Goal: Transaction & Acquisition: Purchase product/service

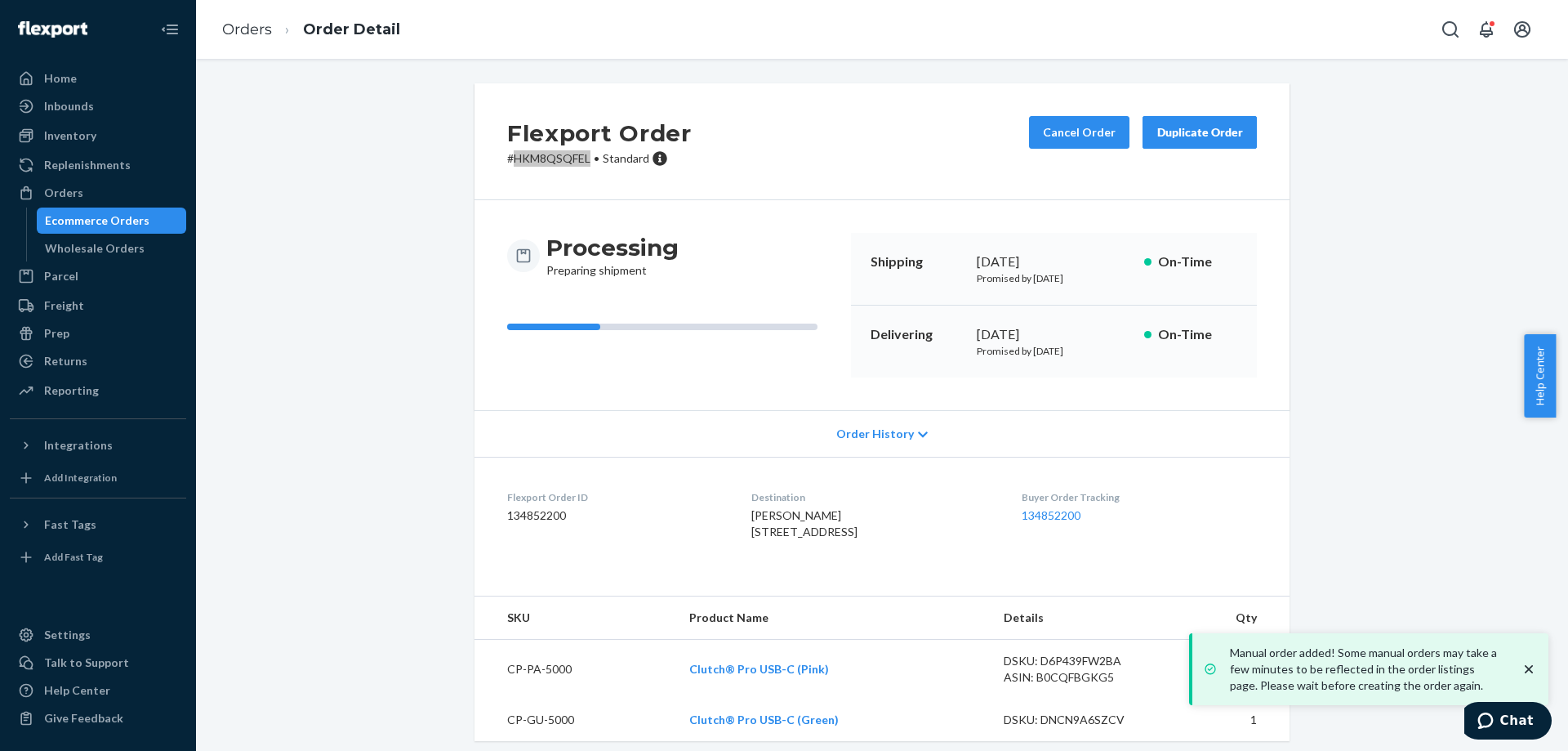
scroll to position [42, 0]
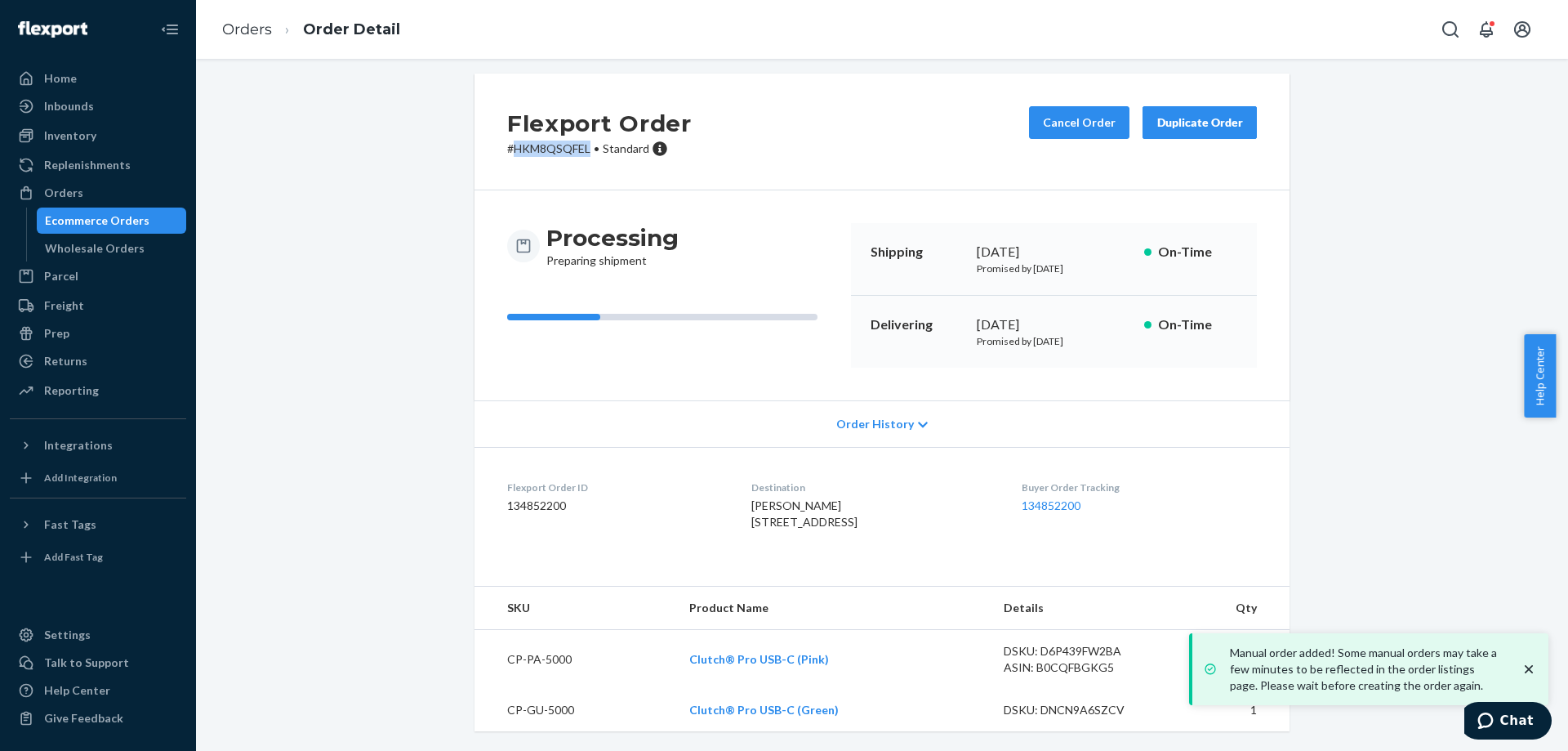
click at [119, 227] on div "Ecommerce Orders" at bounding box center [96, 220] width 104 height 16
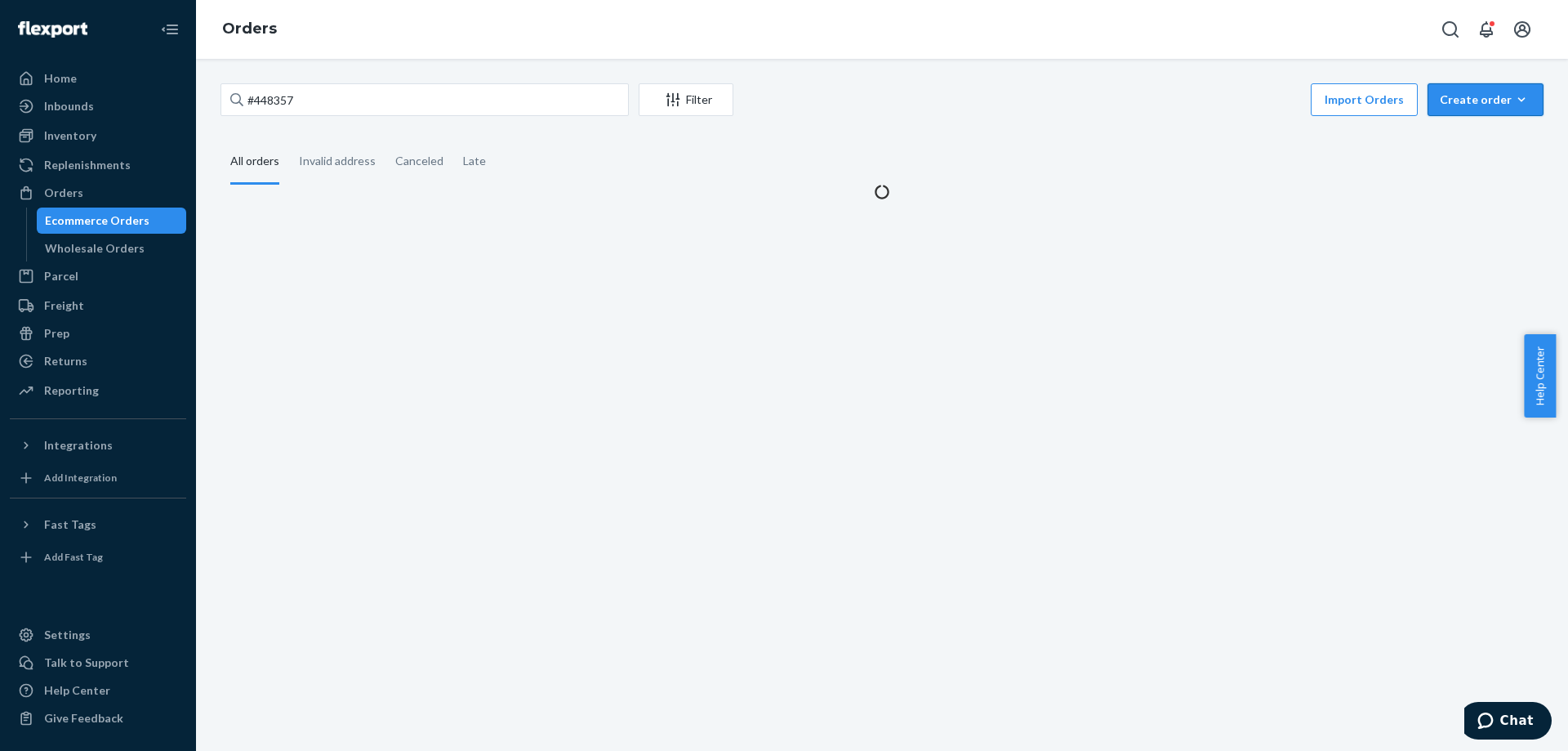
click at [1471, 102] on div "Create order" at bounding box center [1486, 99] width 92 height 16
click at [1487, 125] on span "Ecommerce order" at bounding box center [1442, 119] width 90 height 11
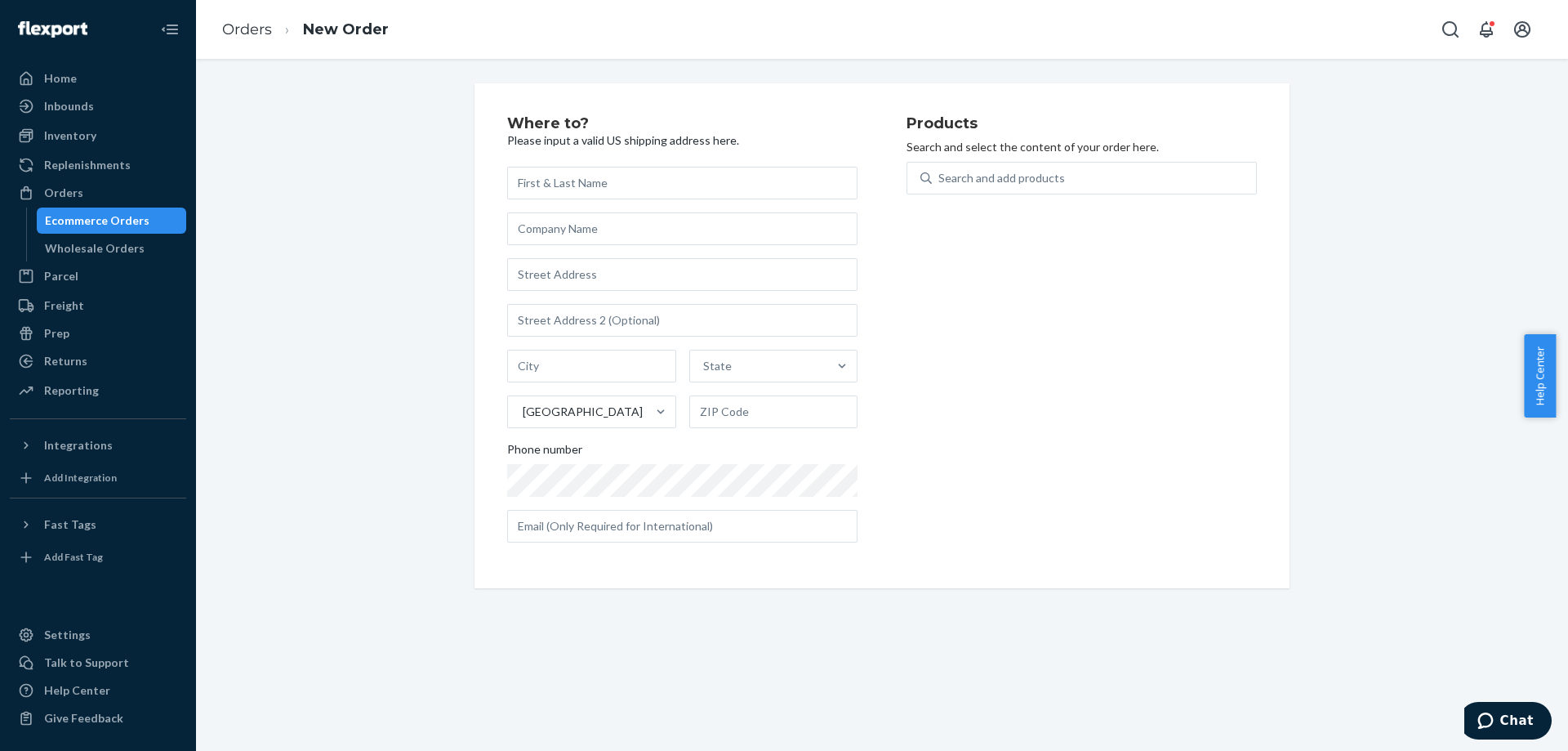
drag, startPoint x: 989, startPoint y: 246, endPoint x: 773, endPoint y: 247, distance: 216.0
click at [986, 246] on div "Products Search and select the content of your order here. Search and add produ…" at bounding box center [1081, 335] width 350 height 440
click at [656, 279] on input "text" at bounding box center [682, 274] width 350 height 32
paste input "[STREET_ADDRESS][US_STATE]"
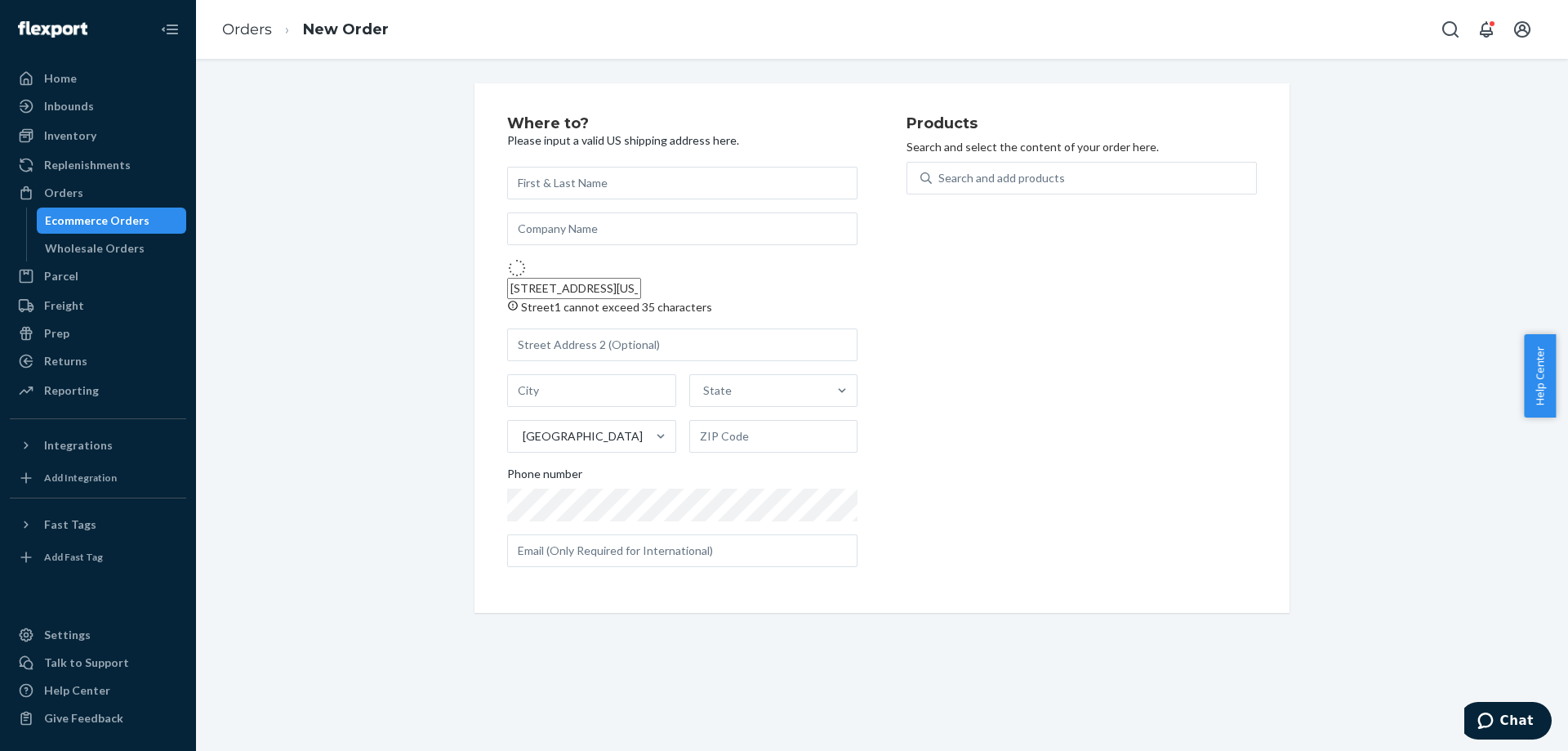
type input "[STREET_ADDRESS]"
type input "Queens - [US_STATE]"
type input "11357"
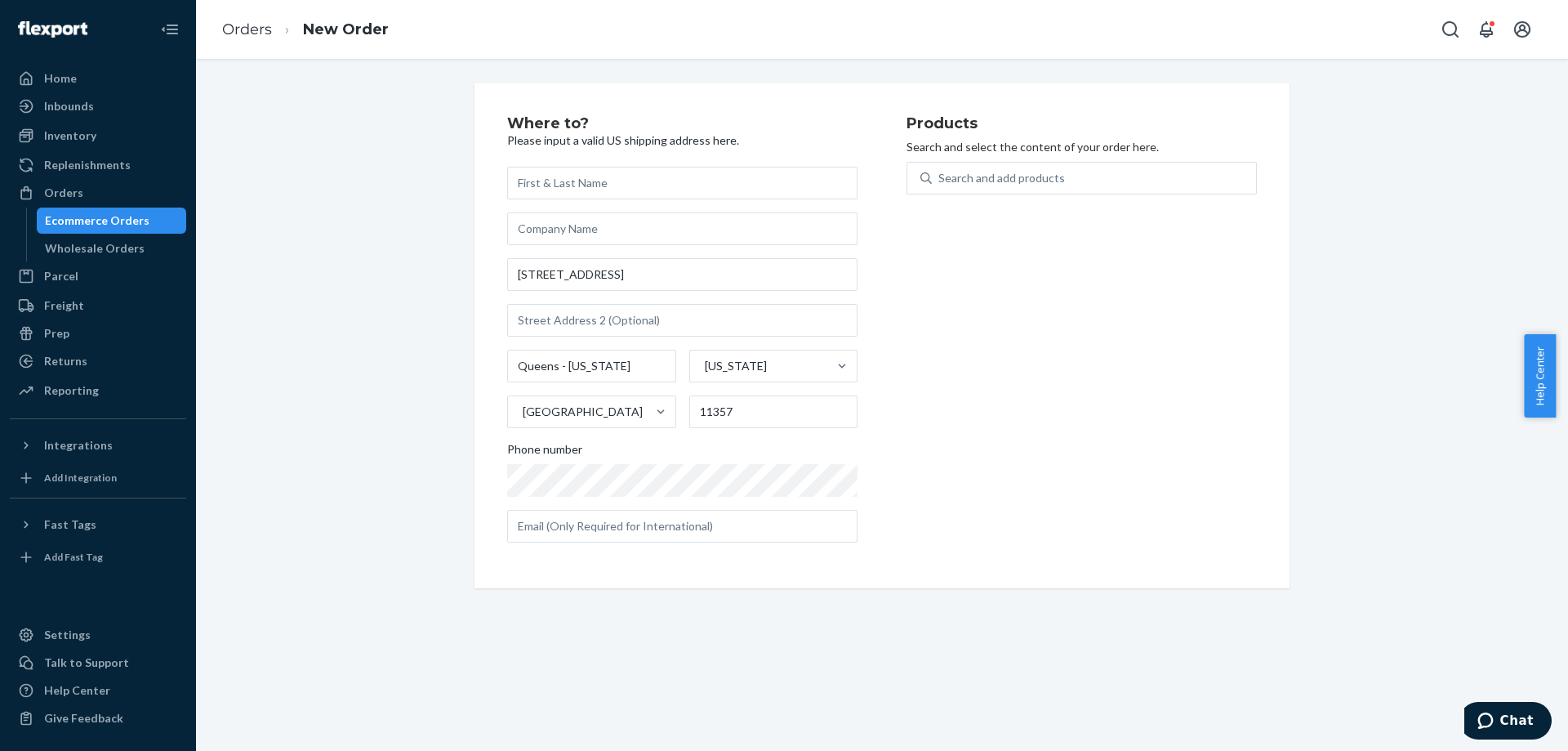
click at [718, 153] on div "Where to? Please input a valid US shipping address here. [STREET_ADDRESS][US_ST…" at bounding box center [707, 335] width 399 height 440
click at [722, 168] on input "text" at bounding box center [682, 182] width 350 height 32
paste input "Ifegenia Villa"
type input "Ifegenia Villa"
click at [682, 282] on input "[STREET_ADDRESS]" at bounding box center [682, 274] width 350 height 32
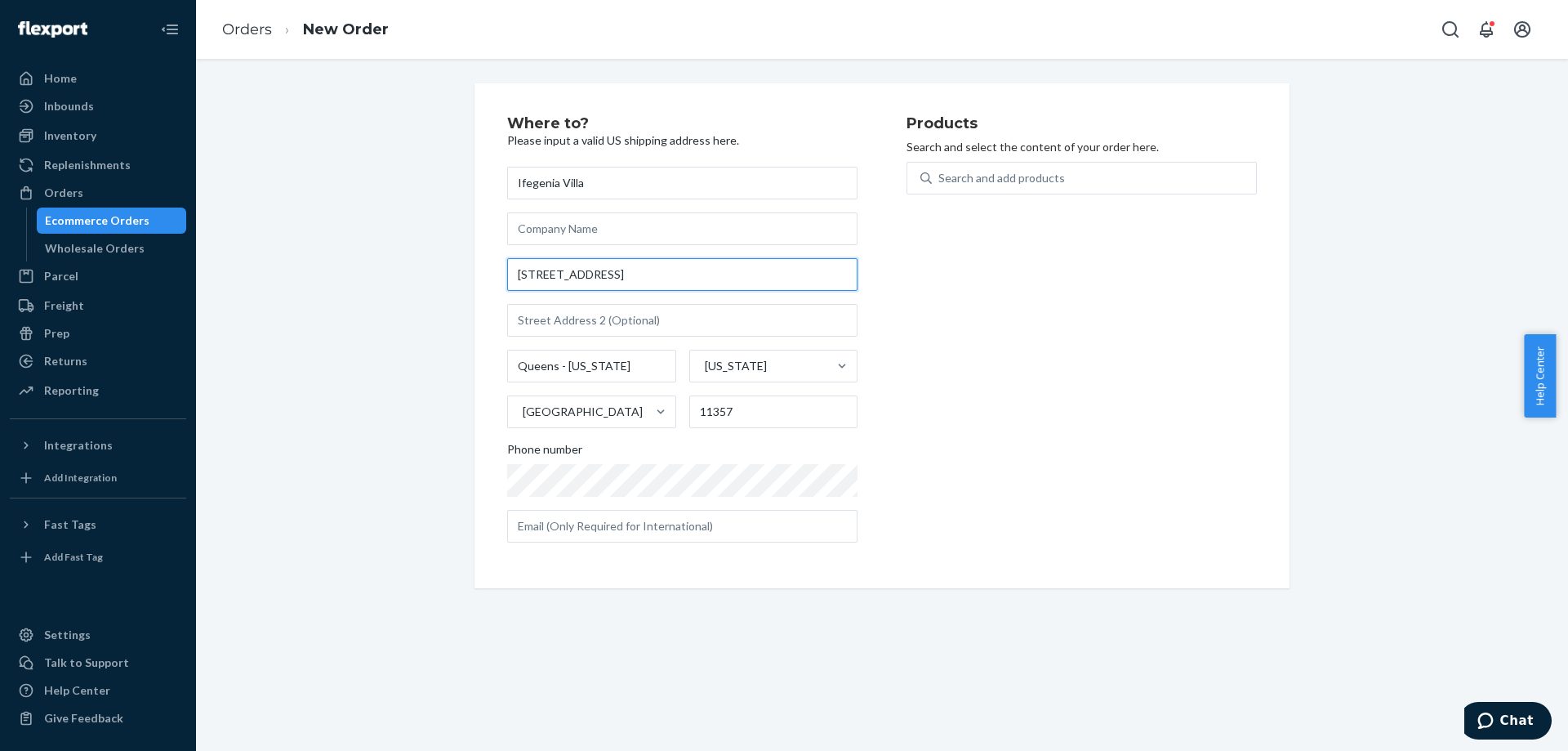
paste input "18 [STREET_ADDRESS]"
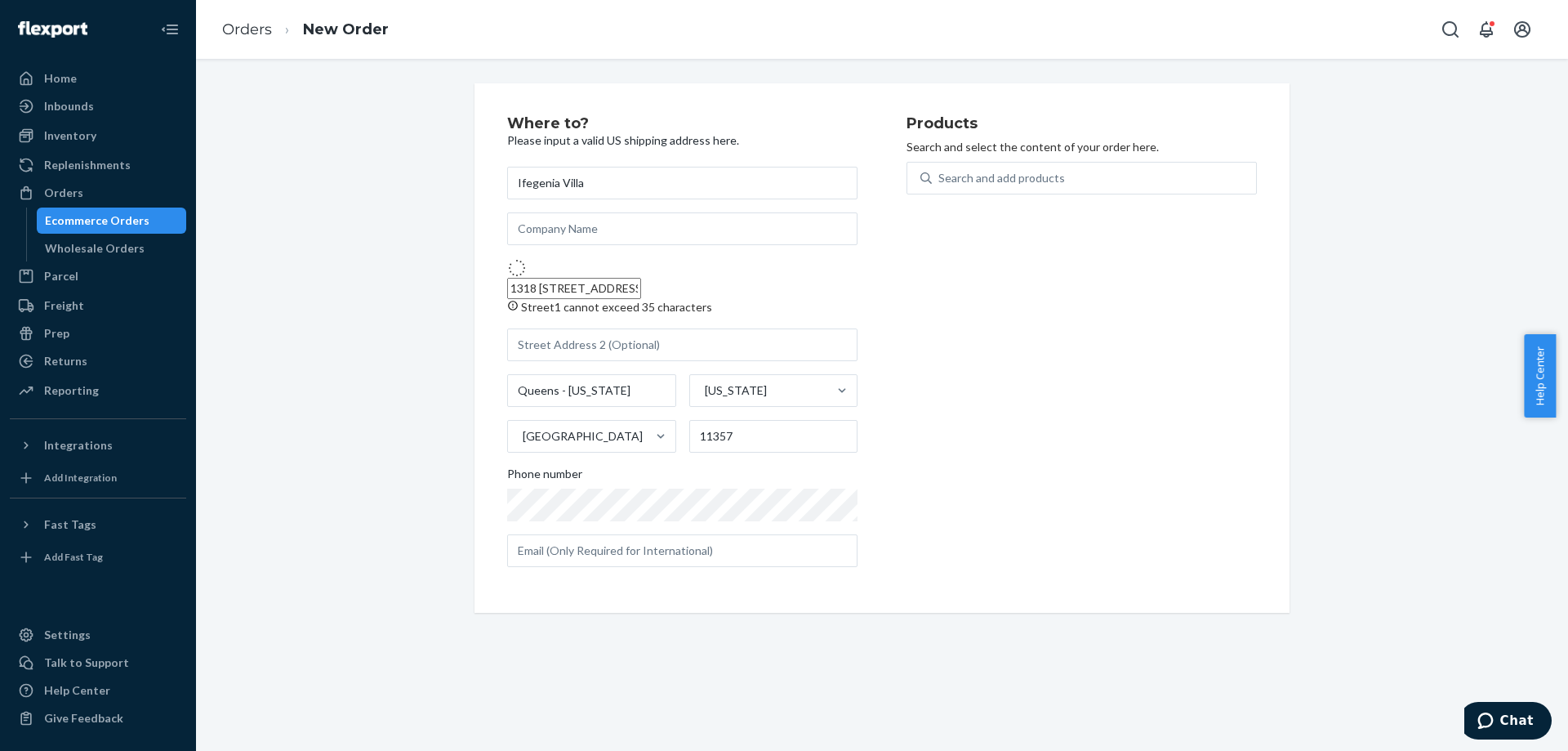
type input "[STREET_ADDRESS]"
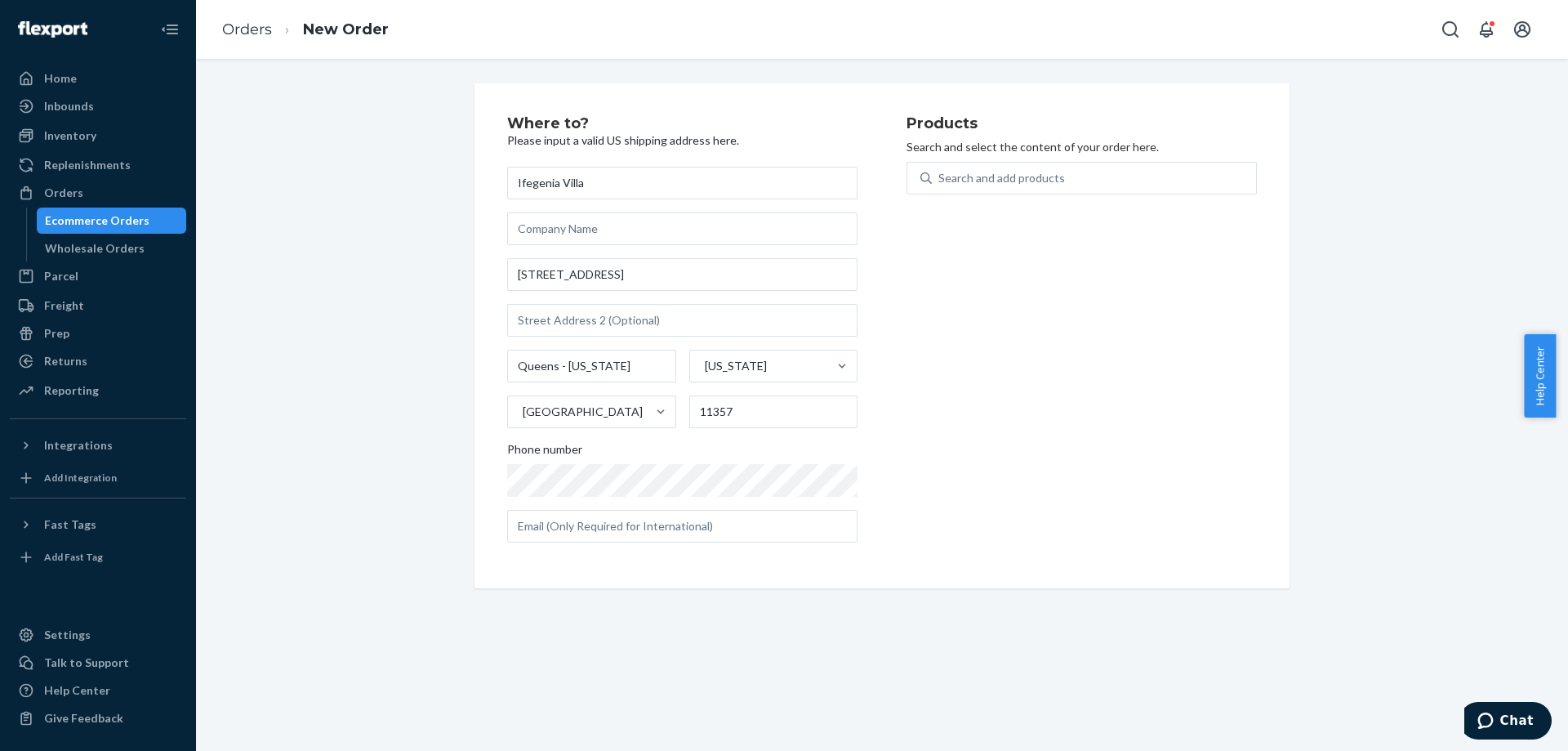
click at [966, 256] on div "Products Search and select the content of your order here. Search and add produ…" at bounding box center [1081, 335] width 350 height 440
click at [1034, 189] on div "Search and add products" at bounding box center [1093, 178] width 324 height 30
click at [940, 186] on input "Search and add products" at bounding box center [939, 178] width 2 height 16
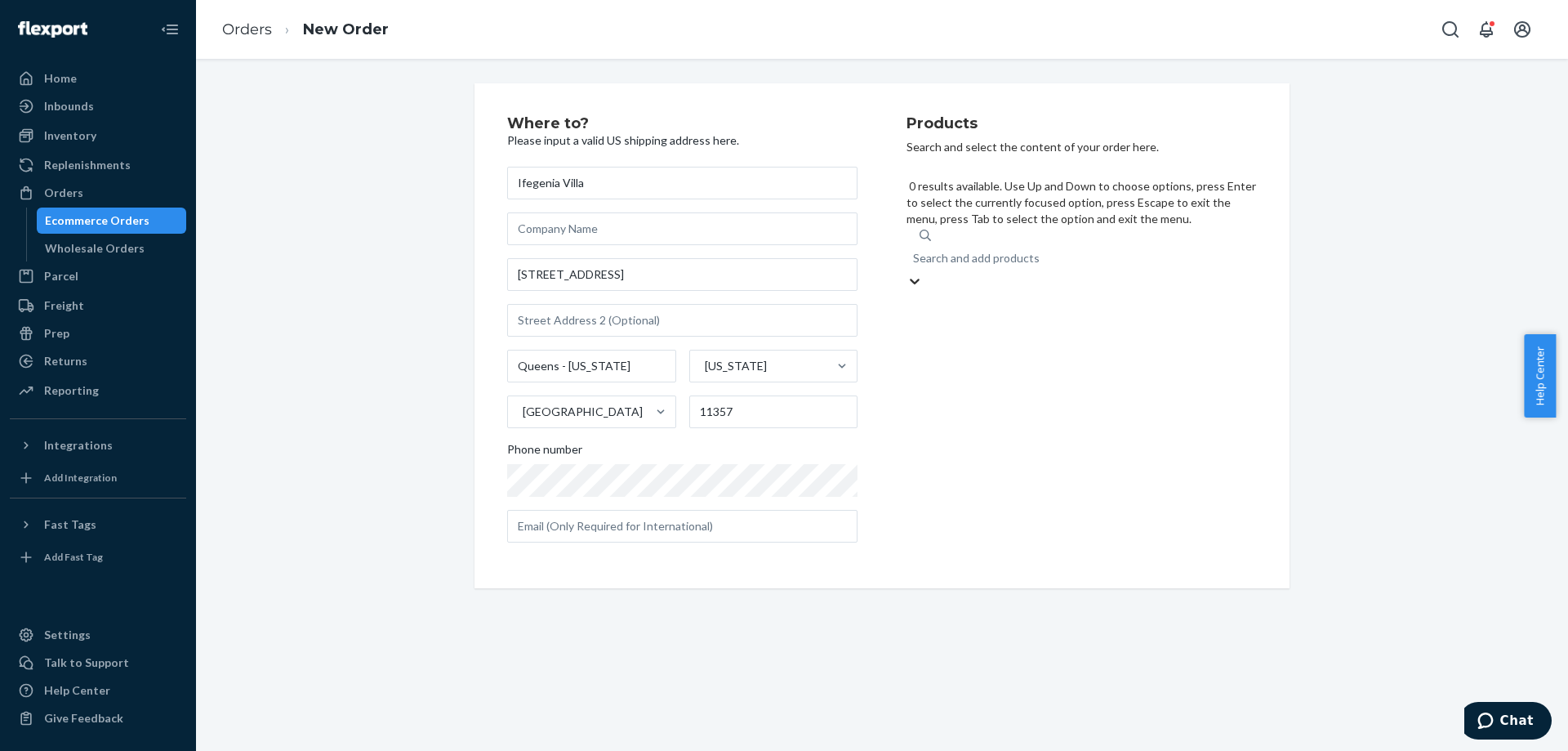
type input "i"
type input "pink"
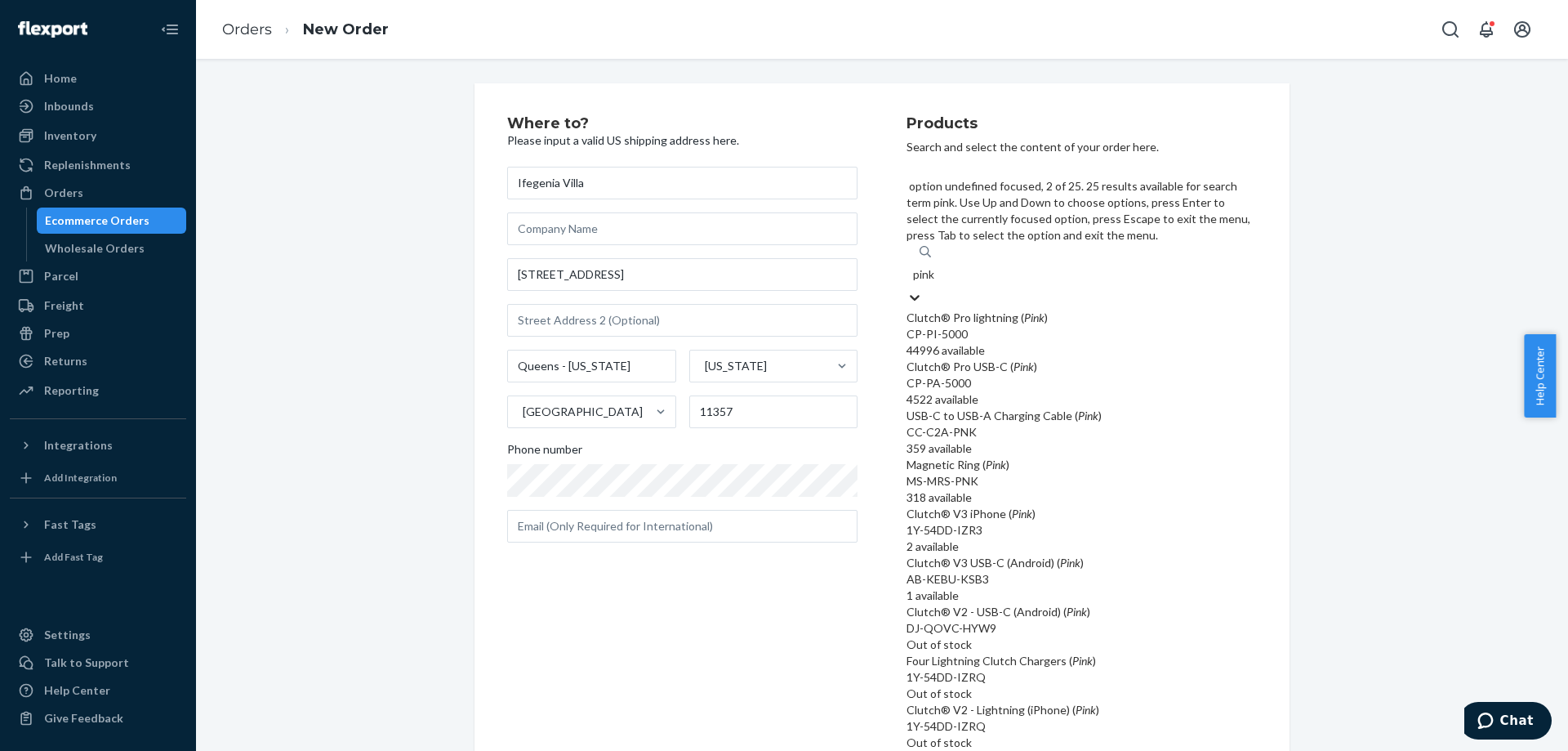
click at [1069, 310] on div "Clutch® Pro lightning ( Pink )" at bounding box center [1081, 317] width 350 height 16
click at [936, 267] on input "pink" at bounding box center [924, 274] width 23 height 16
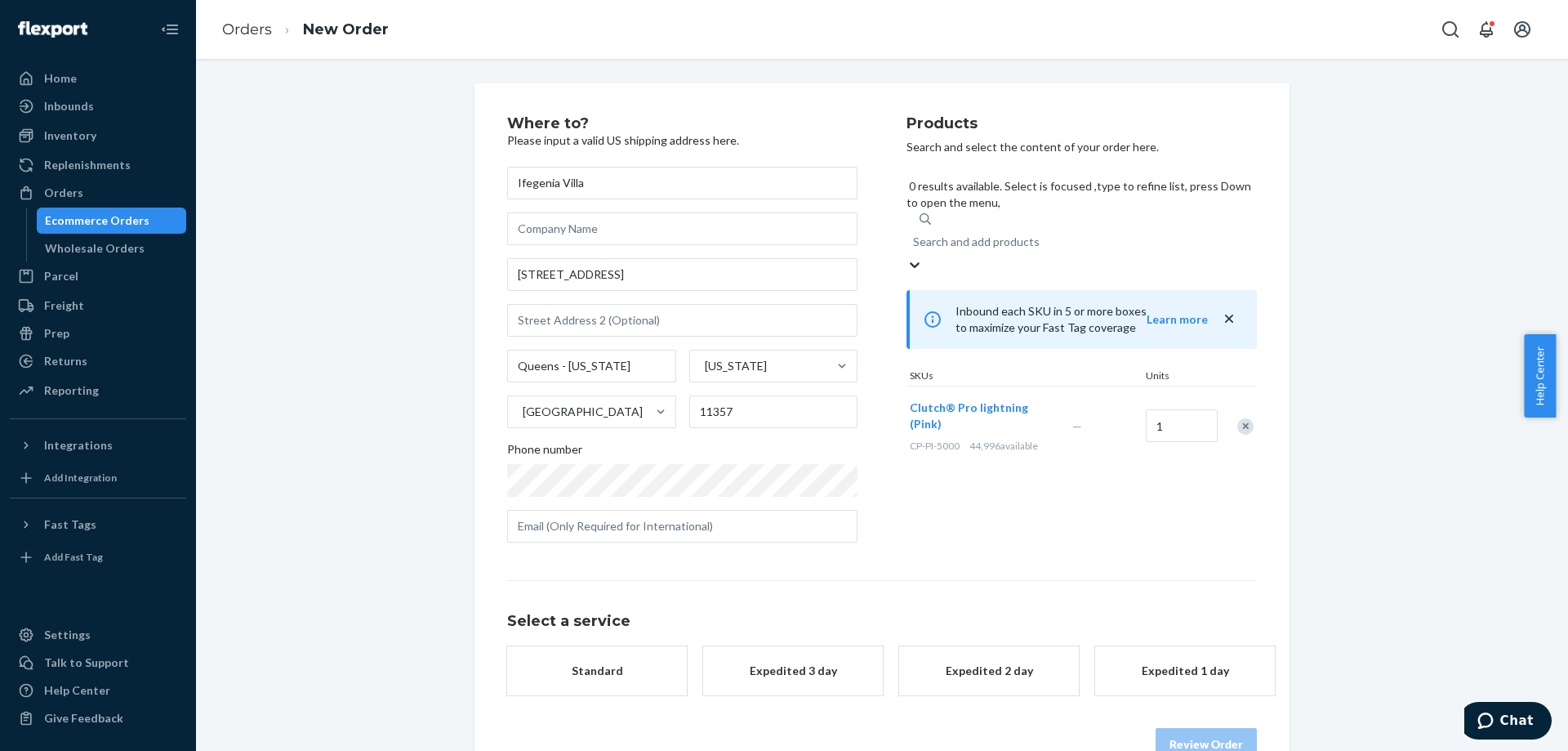
click at [1017, 227] on div "Search and add products" at bounding box center [1081, 242] width 350 height 30
click at [915, 234] on input "0 results available. Select is focused ,type to refine list, press Down to open…" at bounding box center [914, 242] width 2 height 16
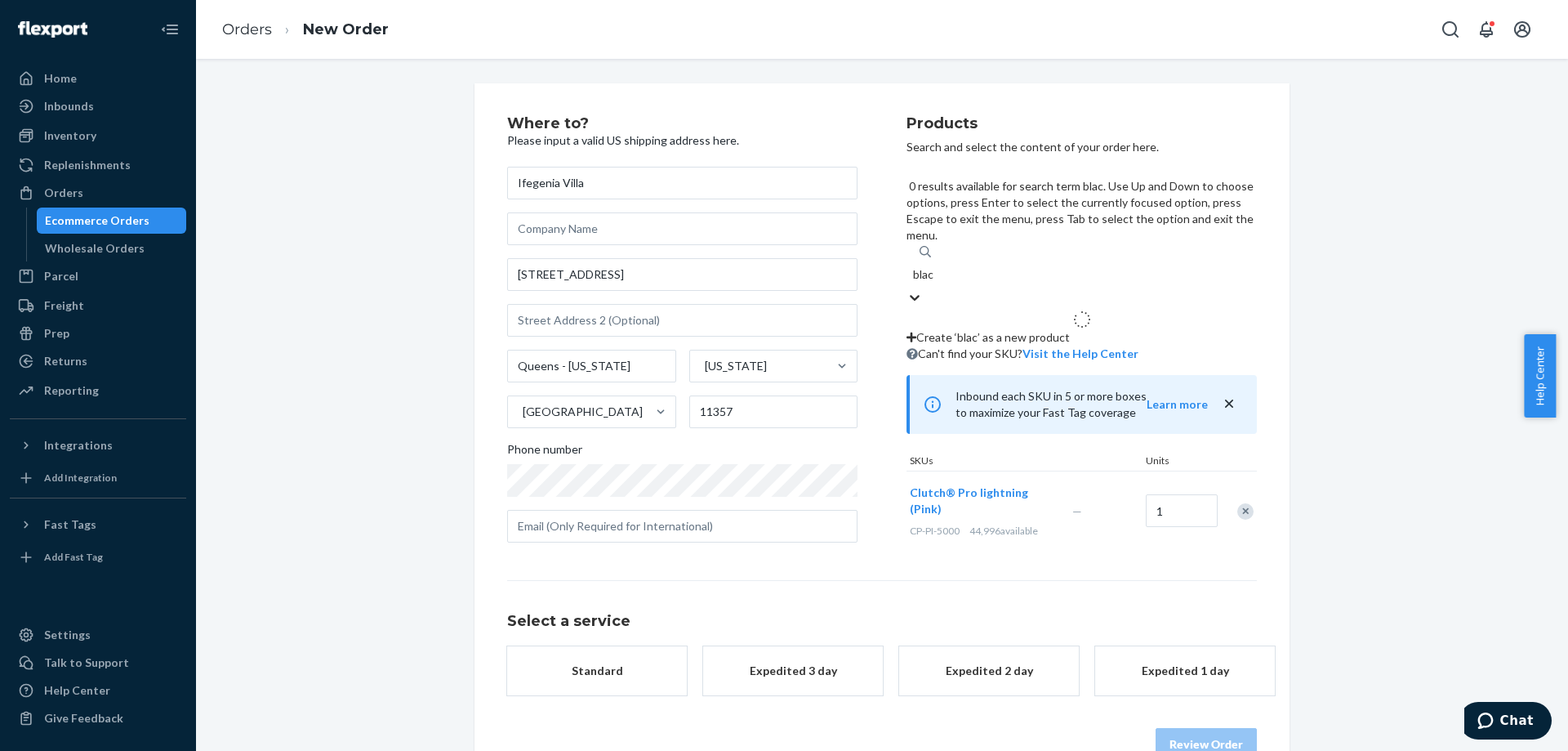
type input "black"
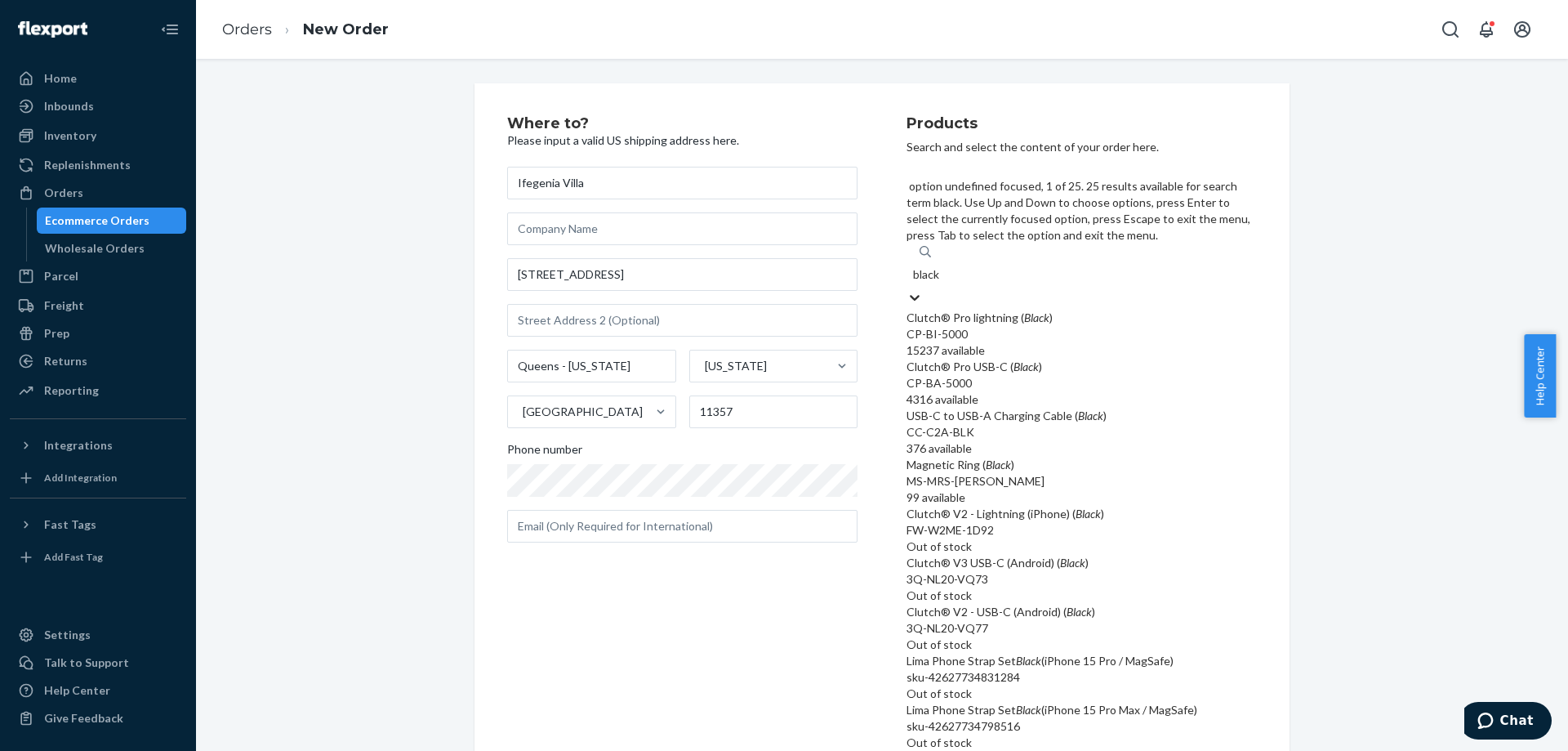
click at [1011, 310] on div "Clutch® Pro lightning ( Black )" at bounding box center [1081, 317] width 350 height 16
click at [941, 267] on input "black" at bounding box center [926, 274] width 28 height 16
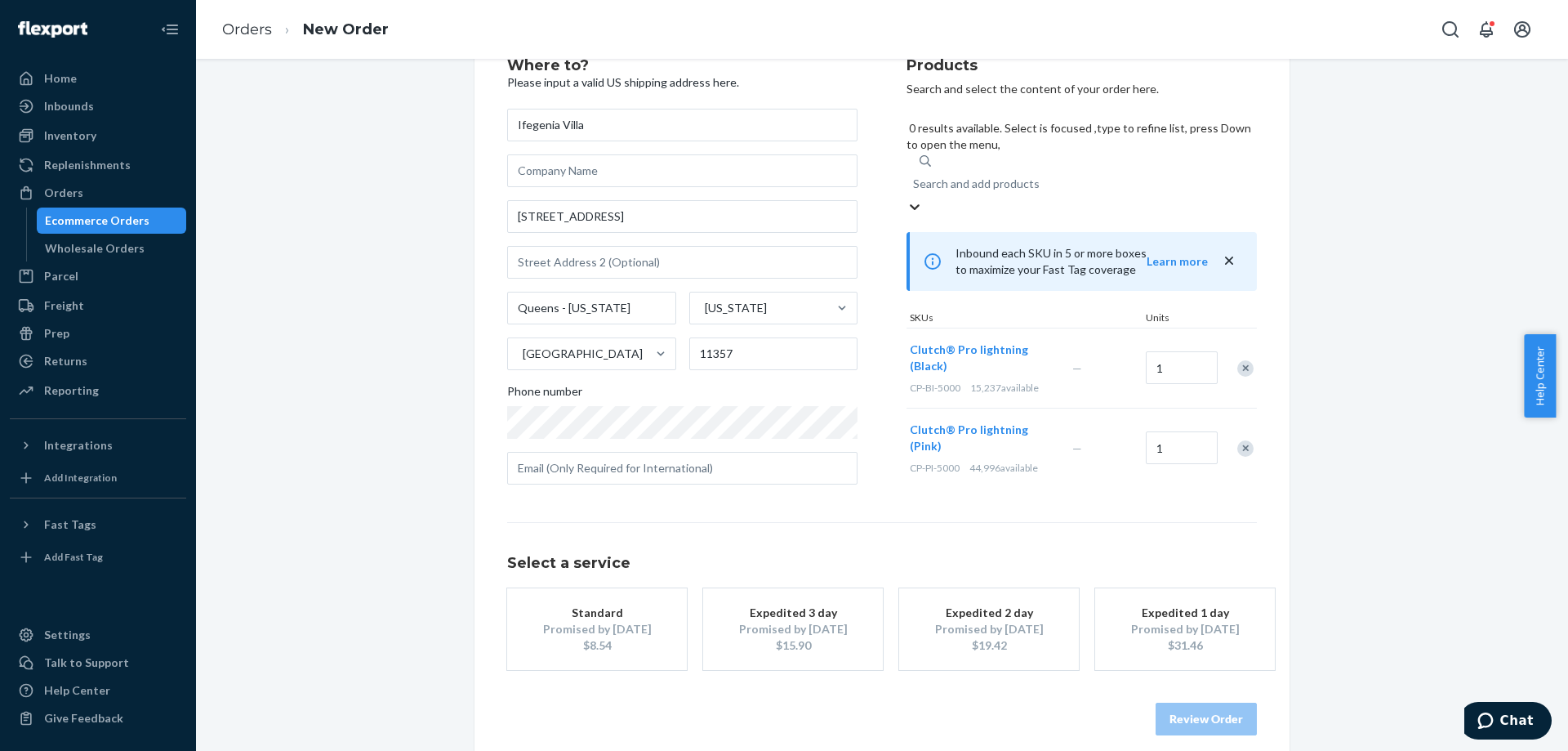
scroll to position [75, 0]
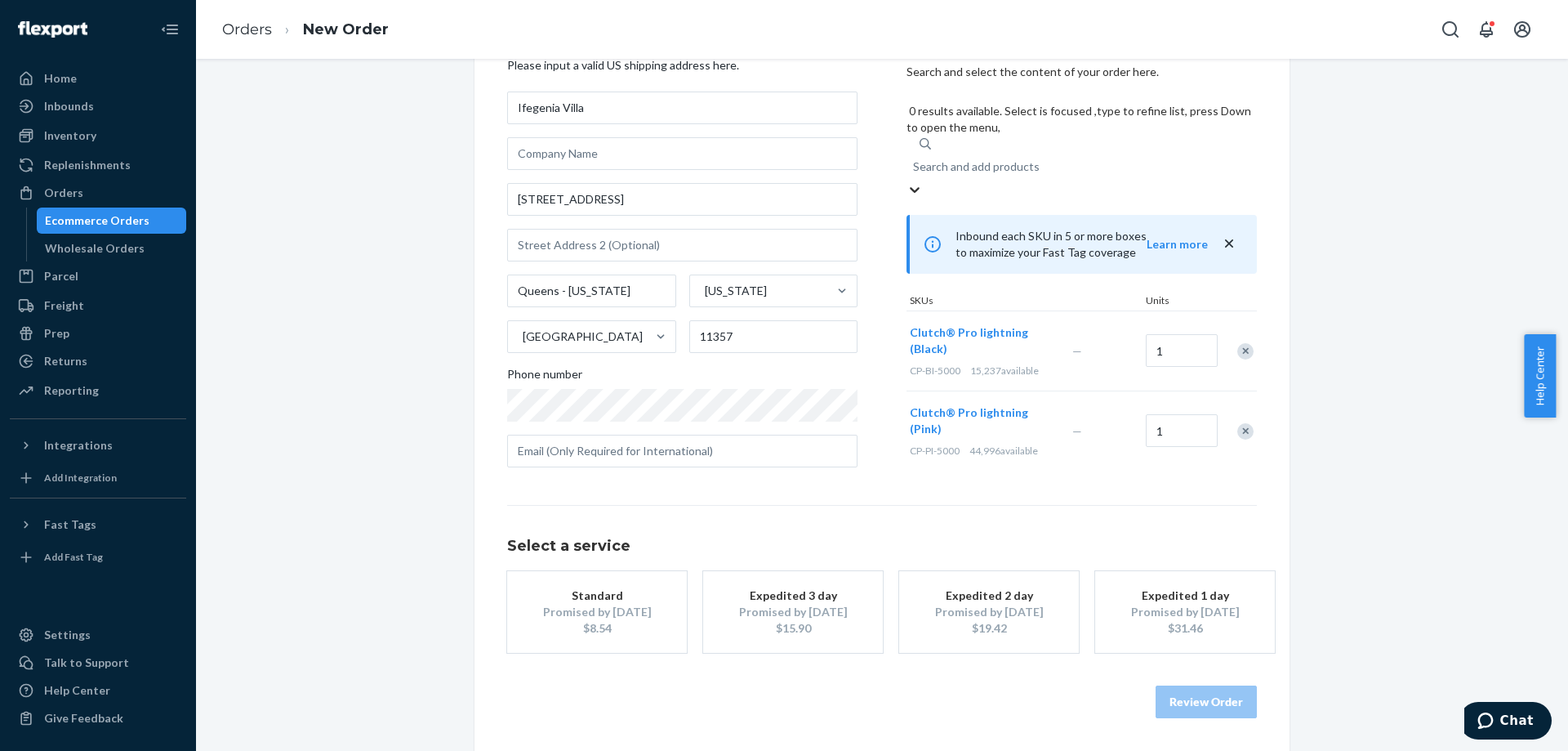
click at [582, 652] on button "Standard Promised by [DATE] $8.54" at bounding box center [597, 612] width 180 height 82
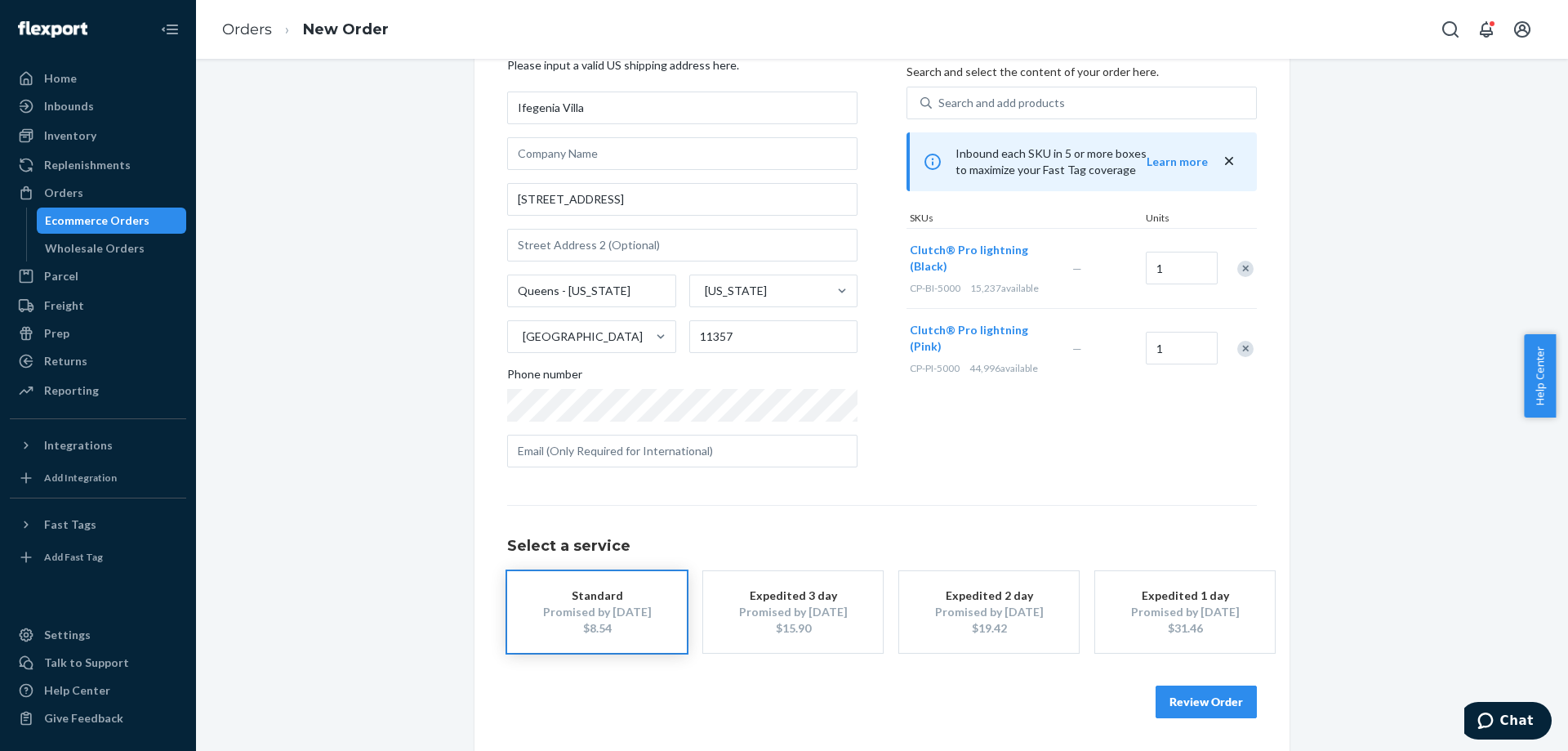
click at [1160, 702] on button "Review Order" at bounding box center [1206, 701] width 101 height 32
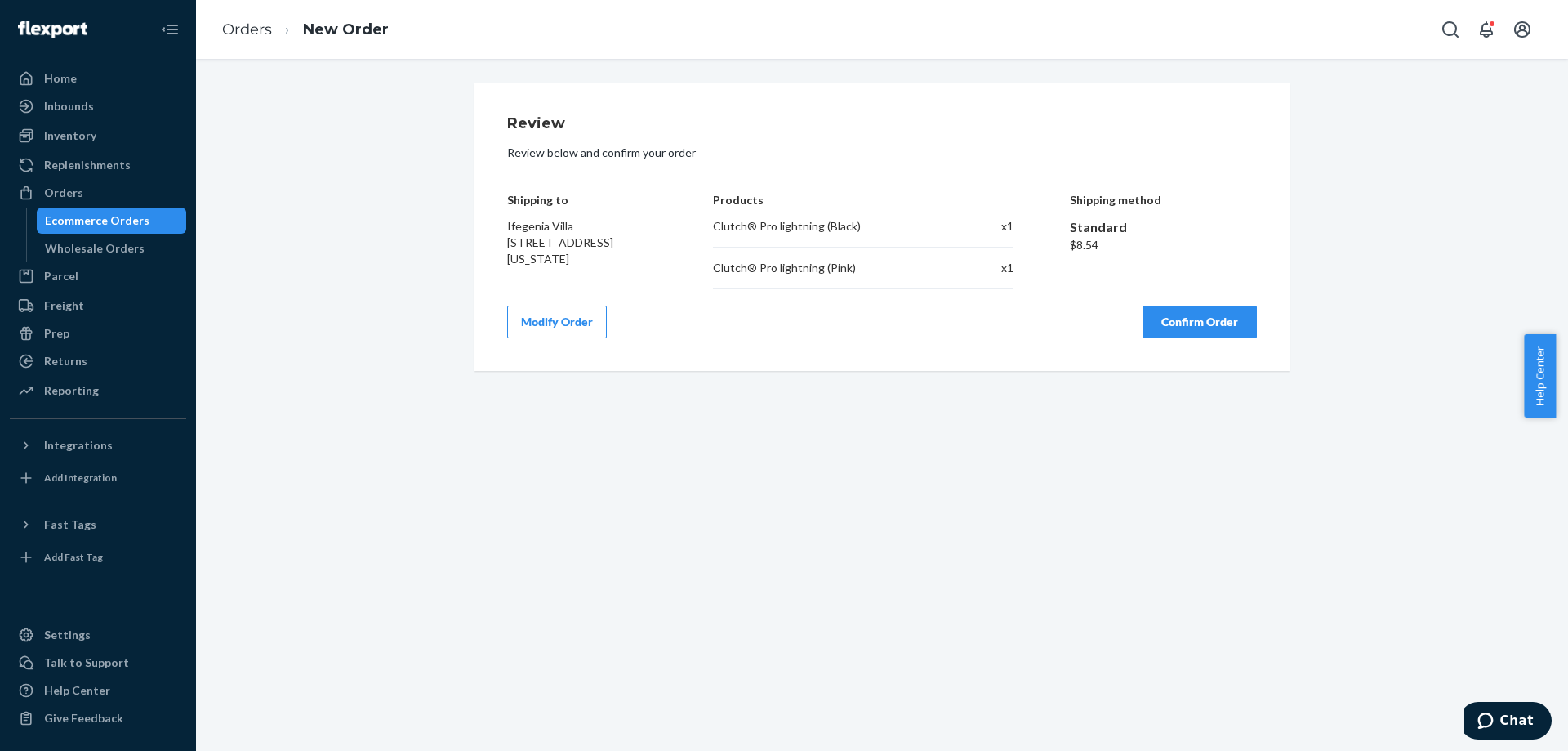
click at [1221, 330] on button "Confirm Order" at bounding box center [1199, 322] width 115 height 32
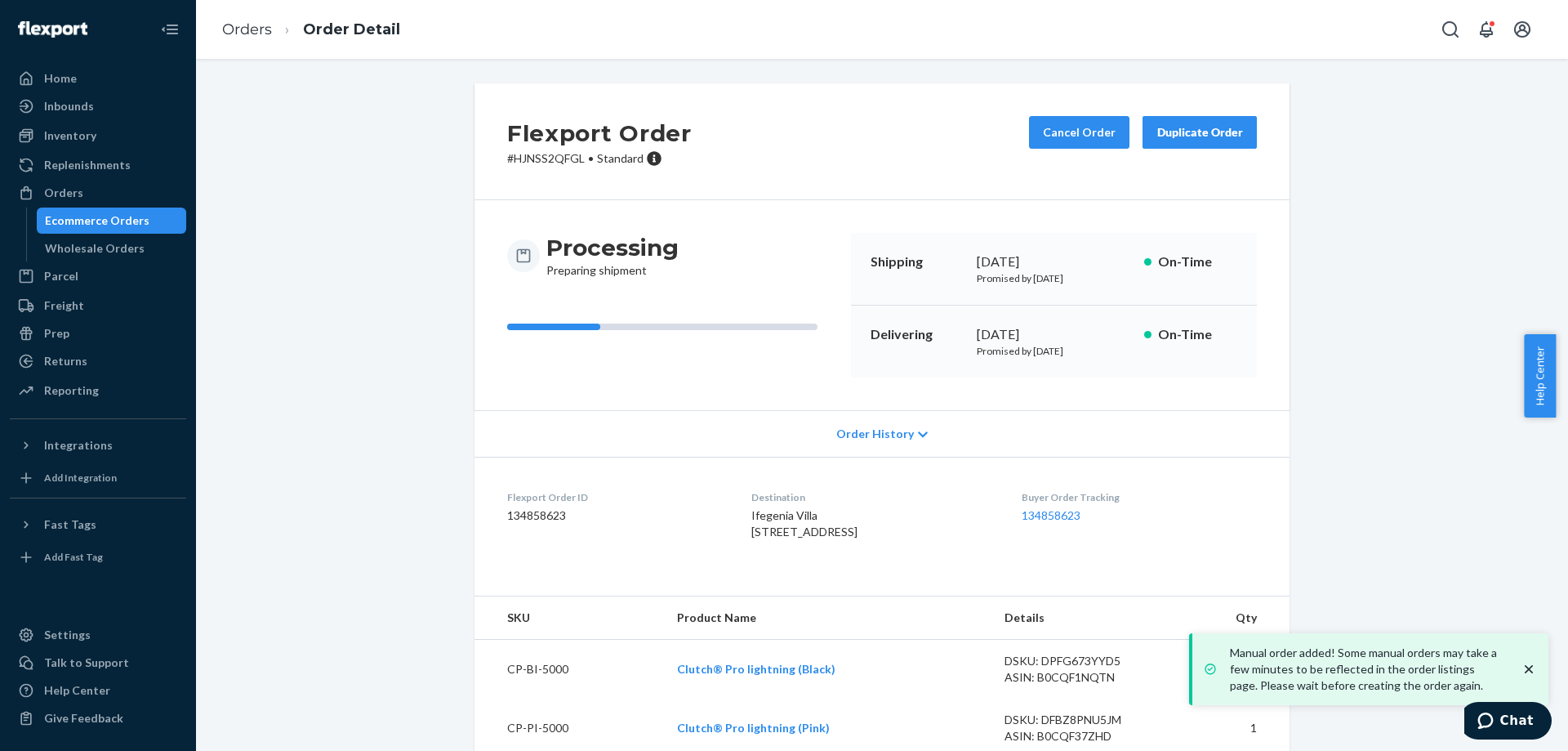
click at [537, 171] on div "Flexport Order # HJNSS2QFGL • Standard Cancel Order Duplicate Order" at bounding box center [881, 141] width 815 height 117
copy p "HJNSS2QFGL"
click at [549, 158] on p "# HJNSS2QFGL • Standard" at bounding box center [599, 158] width 184 height 16
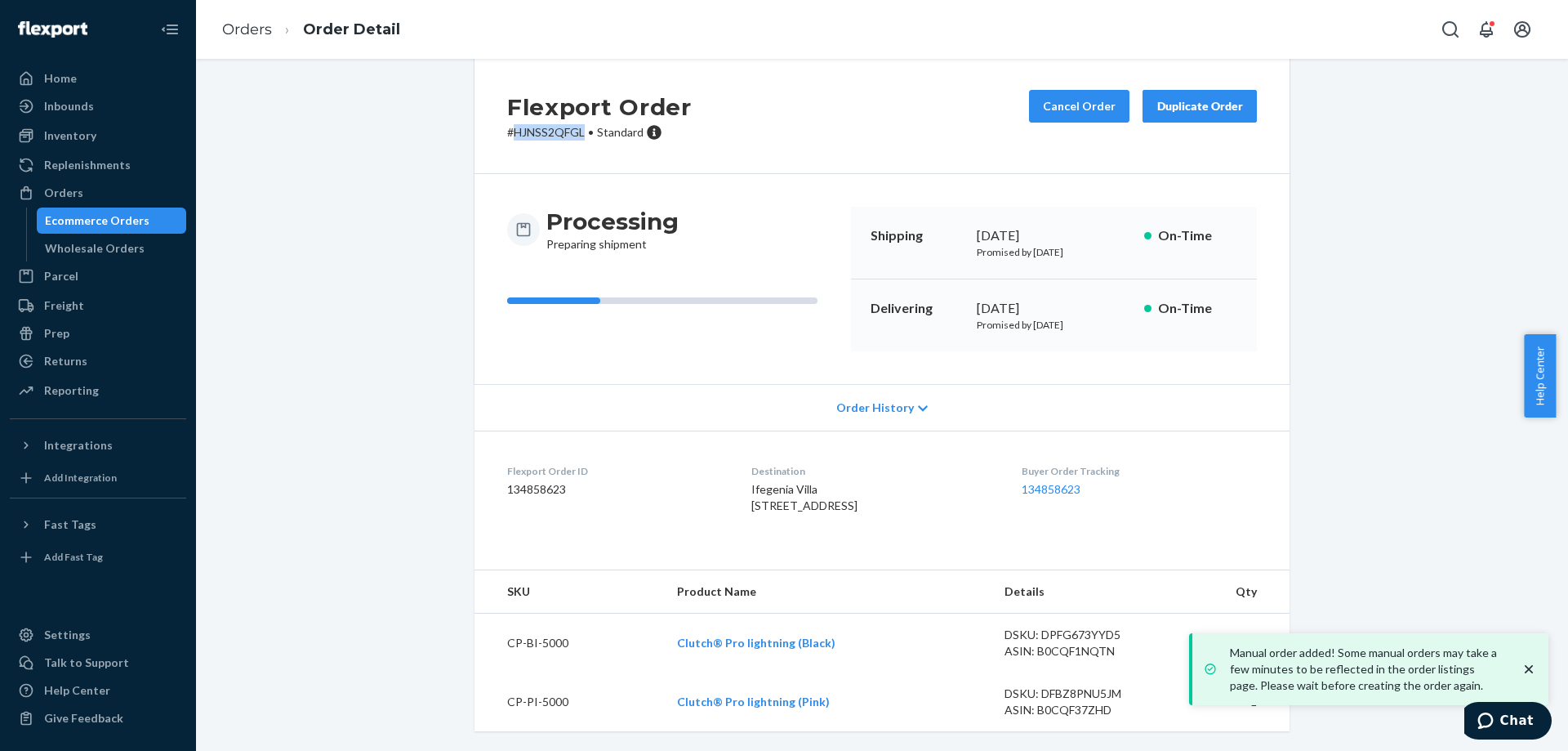
scroll to position [59, 0]
